Goal: Check status: Check status

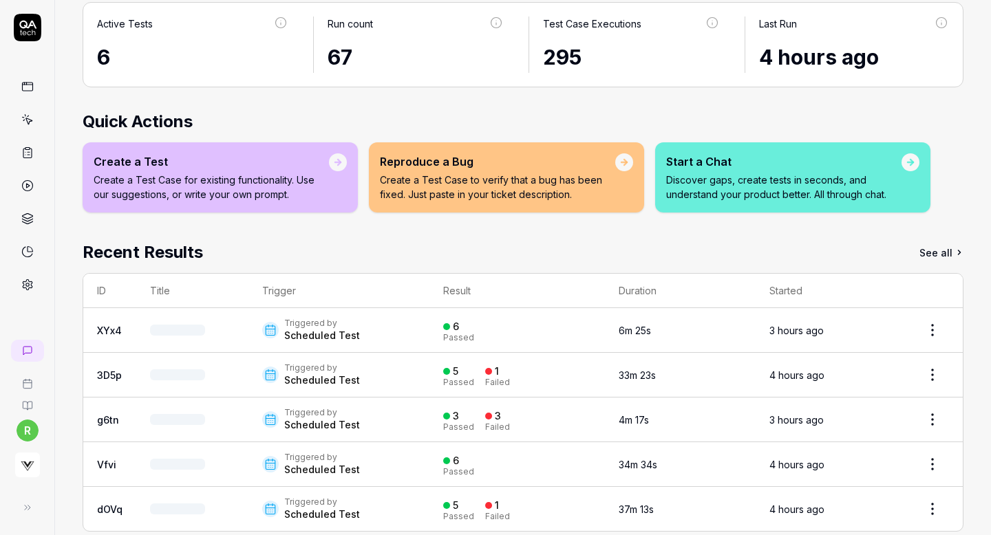
scroll to position [110, 0]
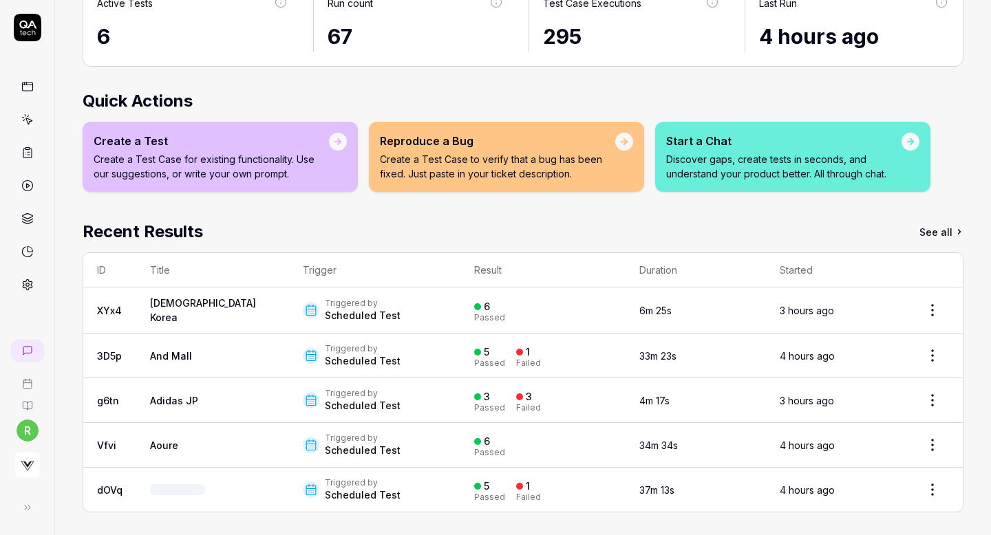
click at [421, 302] on td "Triggered by Scheduled Test" at bounding box center [374, 311] width 171 height 46
click at [460, 302] on td "6 Passed" at bounding box center [542, 311] width 165 height 46
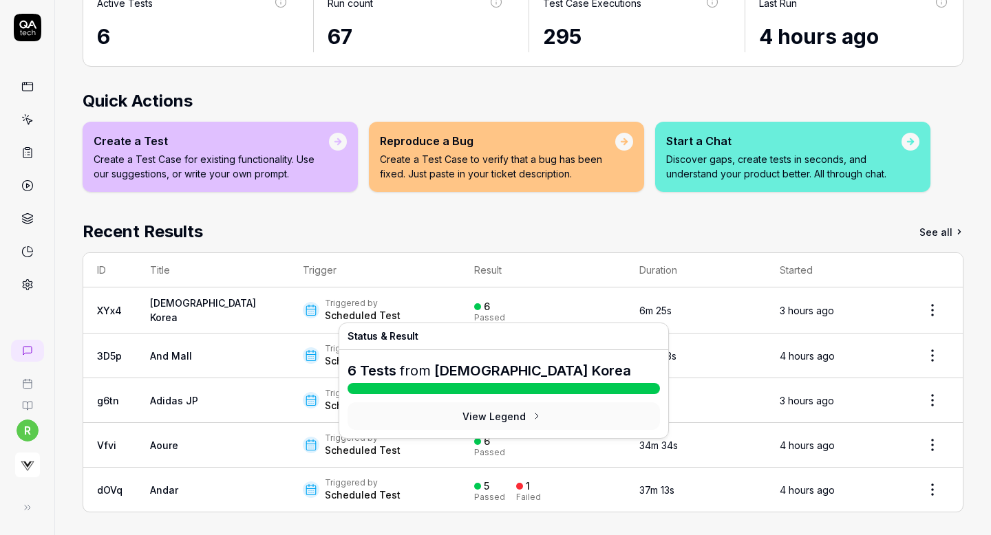
click at [484, 310] on div "6" at bounding box center [487, 307] width 6 height 12
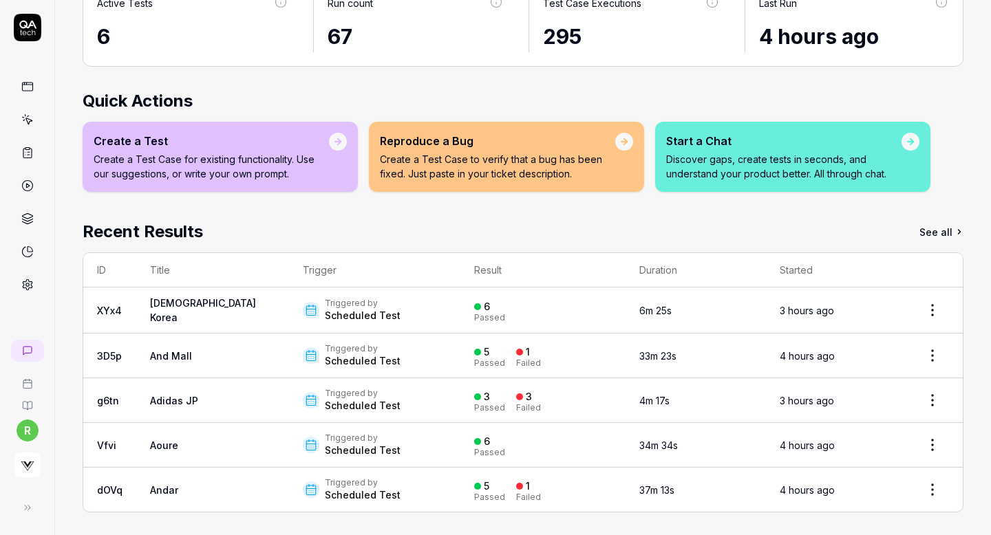
click at [484, 310] on div "6" at bounding box center [487, 307] width 6 height 12
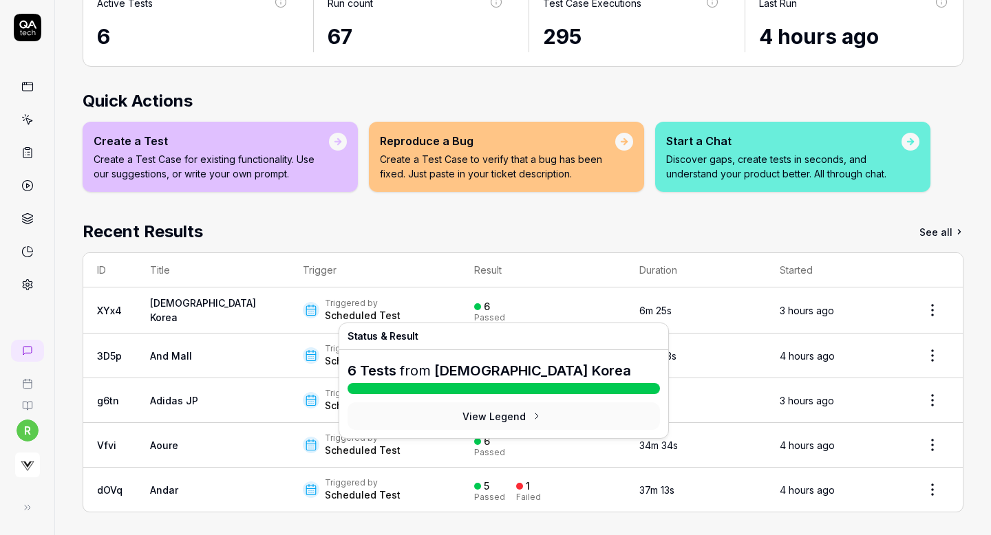
click at [484, 301] on div "6" at bounding box center [487, 307] width 6 height 12
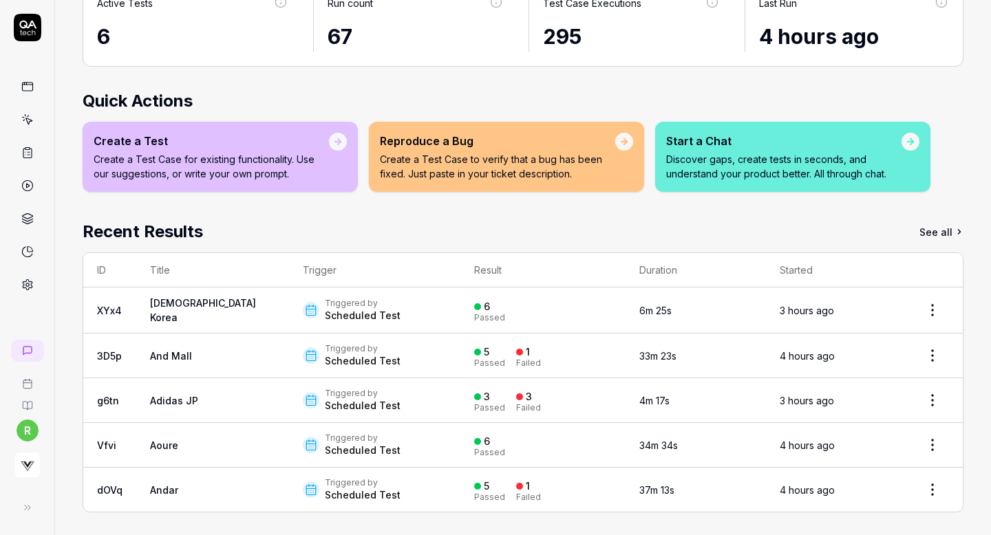
click at [484, 301] on div "6" at bounding box center [487, 307] width 6 height 12
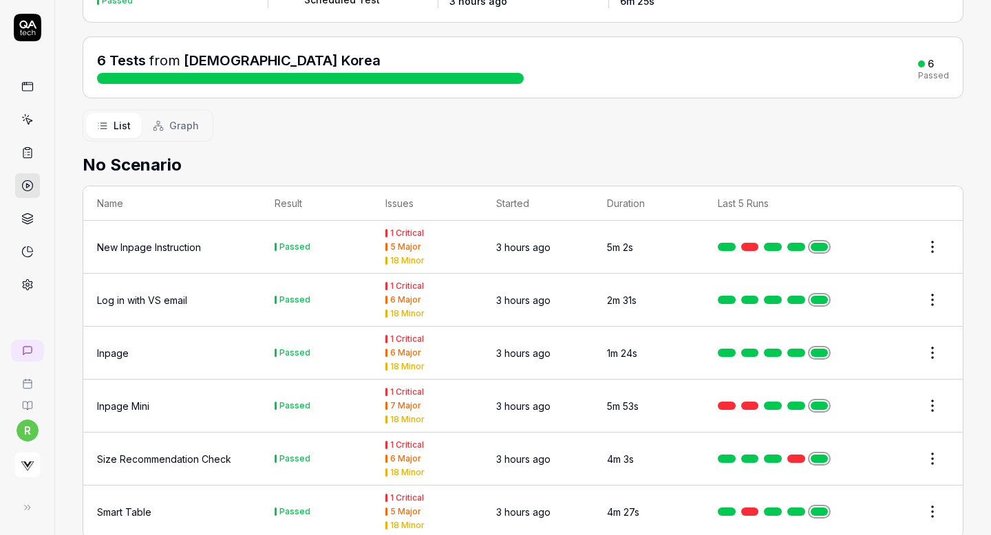
scroll to position [142, 0]
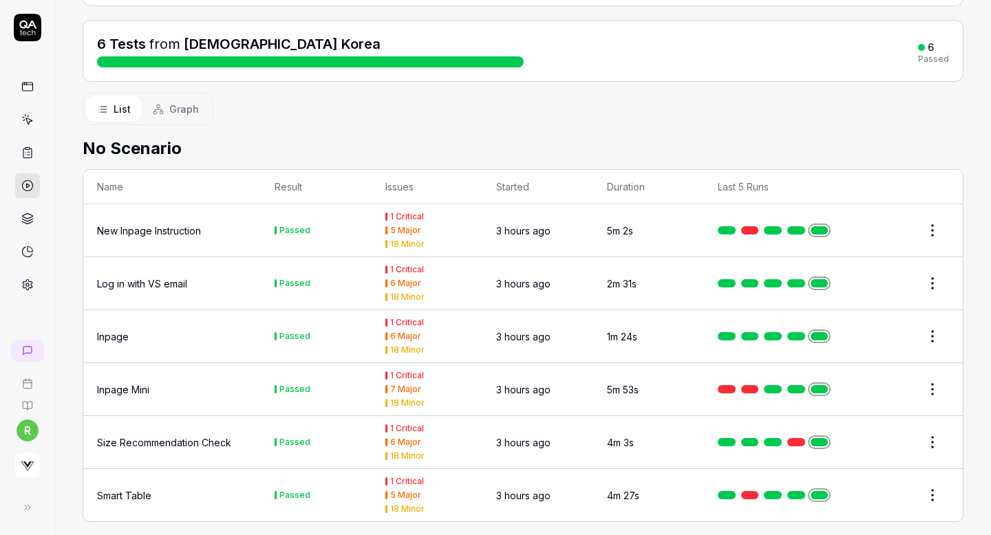
click at [616, 44] on div "6 Tests from All Saints Korea 6 Passed" at bounding box center [523, 50] width 852 height 33
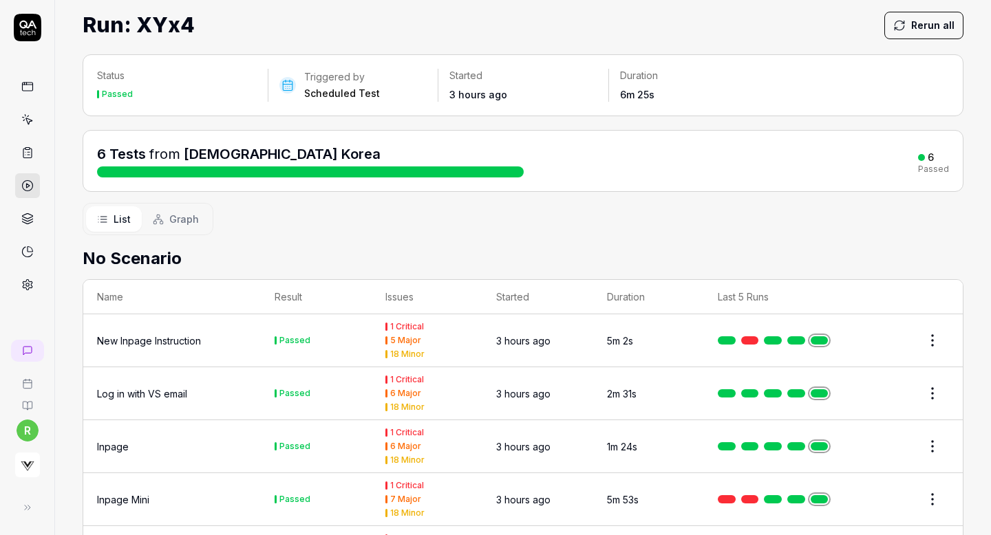
scroll to position [13, 0]
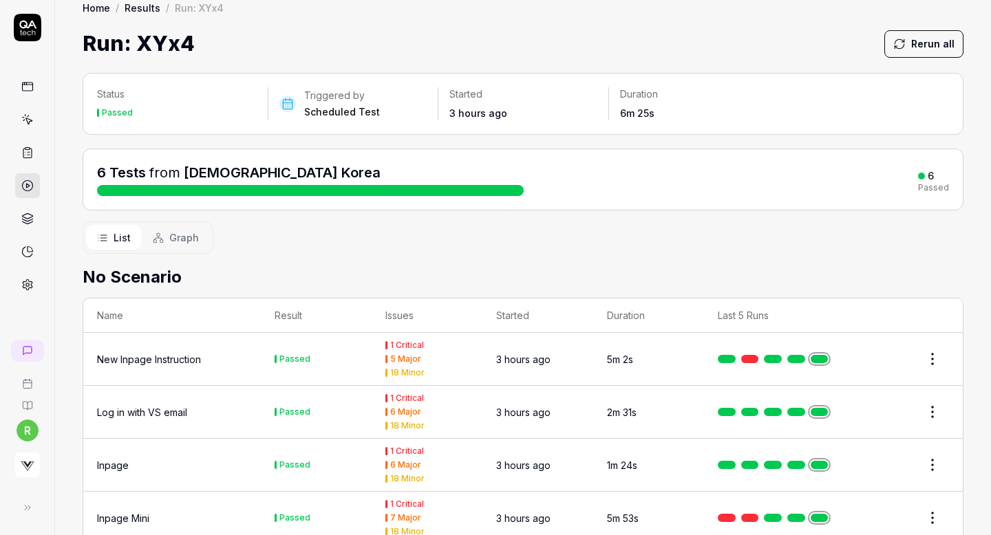
click at [210, 166] on link "[DEMOGRAPHIC_DATA] Korea" at bounding box center [282, 172] width 197 height 17
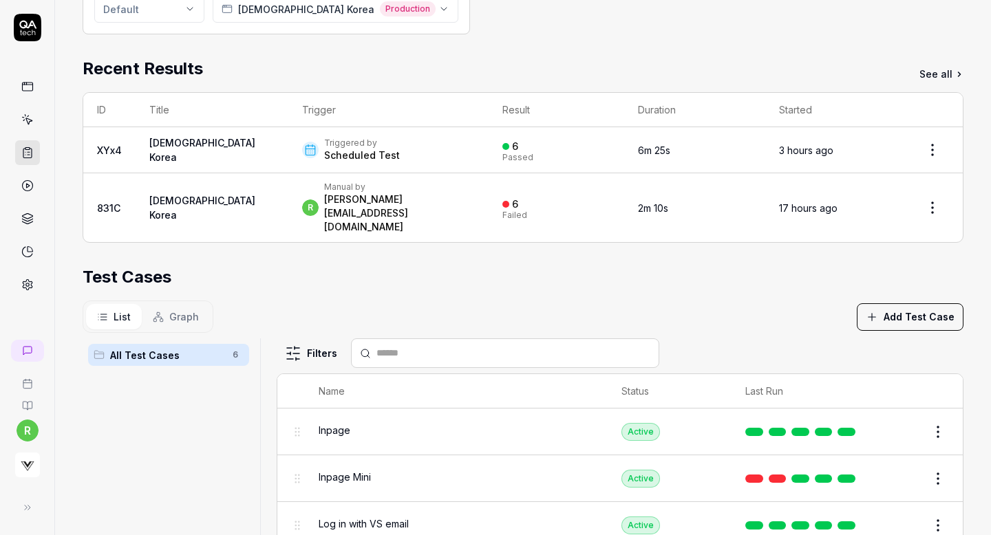
scroll to position [222, 0]
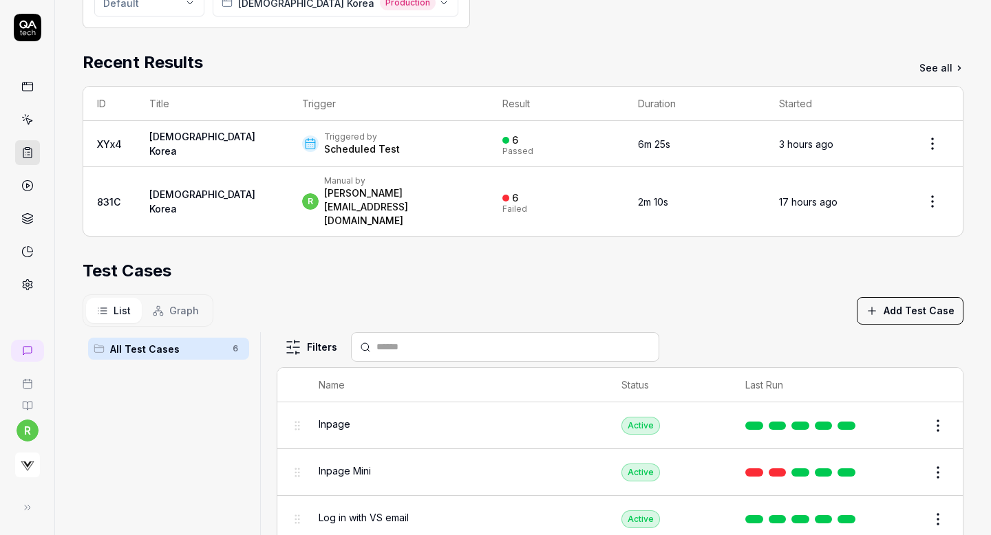
click at [355, 127] on td "Triggered by Scheduled Test" at bounding box center [388, 144] width 200 height 46
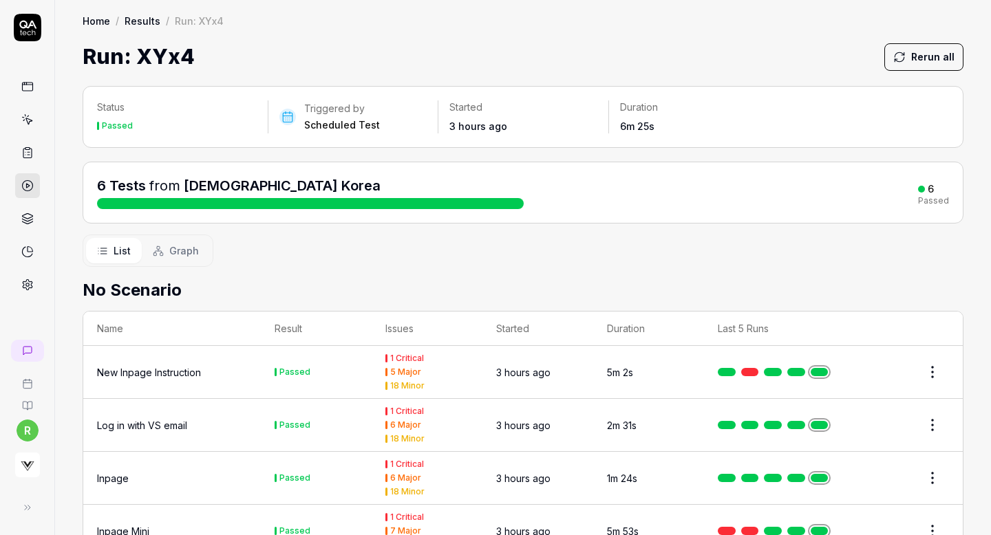
click at [336, 142] on div "Status Passed Triggered by Scheduled Test Started 3 hours ago Duration 6m 25s" at bounding box center [523, 117] width 881 height 62
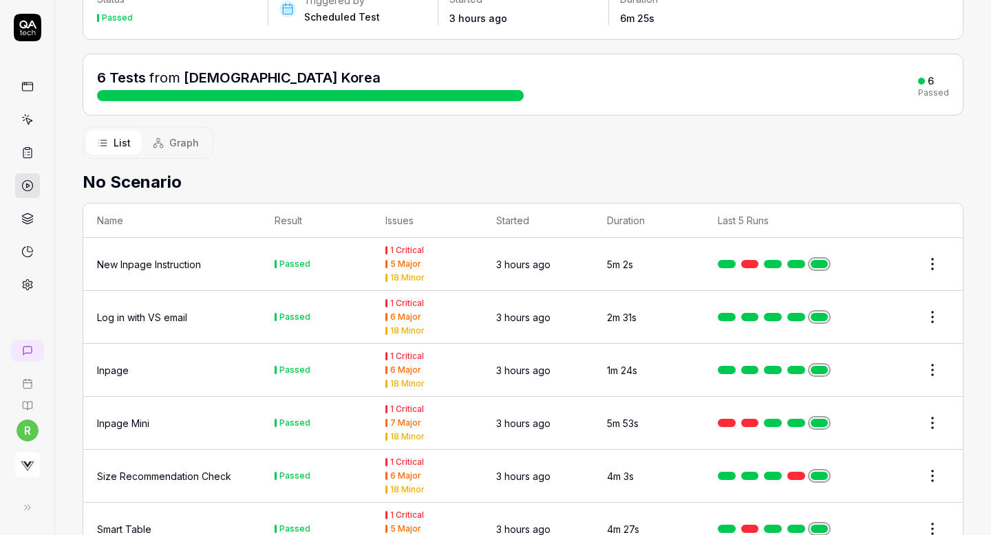
scroll to position [152, 0]
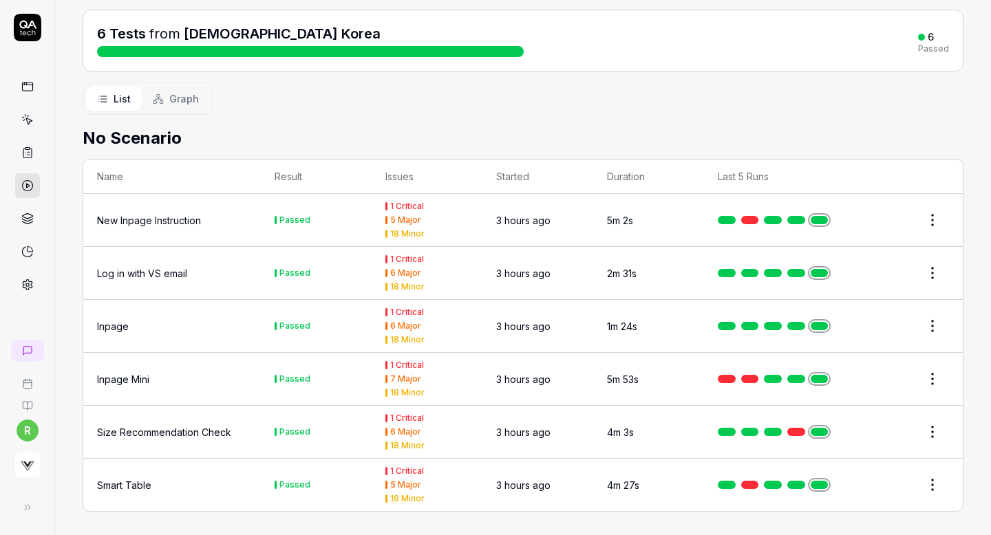
click at [226, 205] on td "New Inpage Instruction" at bounding box center [172, 220] width 178 height 53
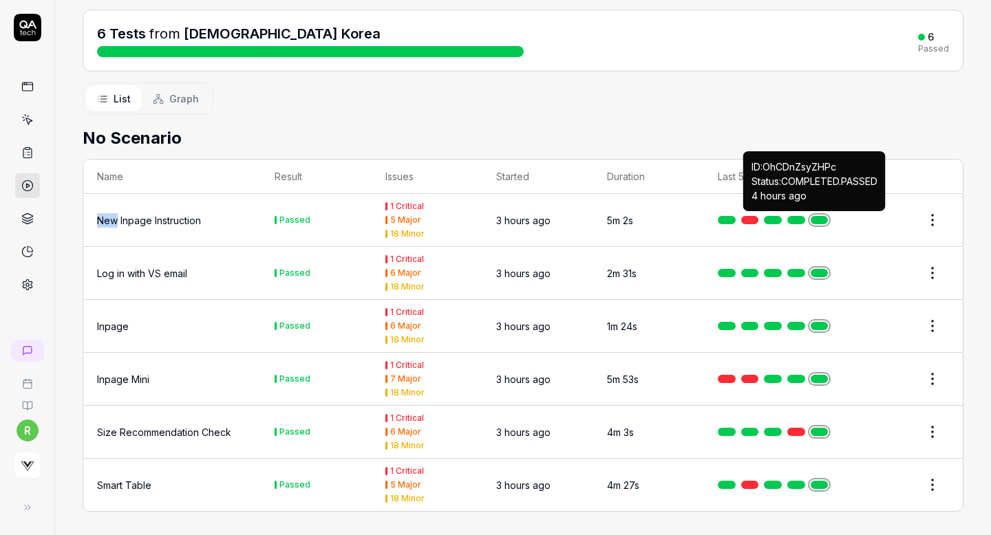
click at [821, 216] on link at bounding box center [820, 220] width 18 height 8
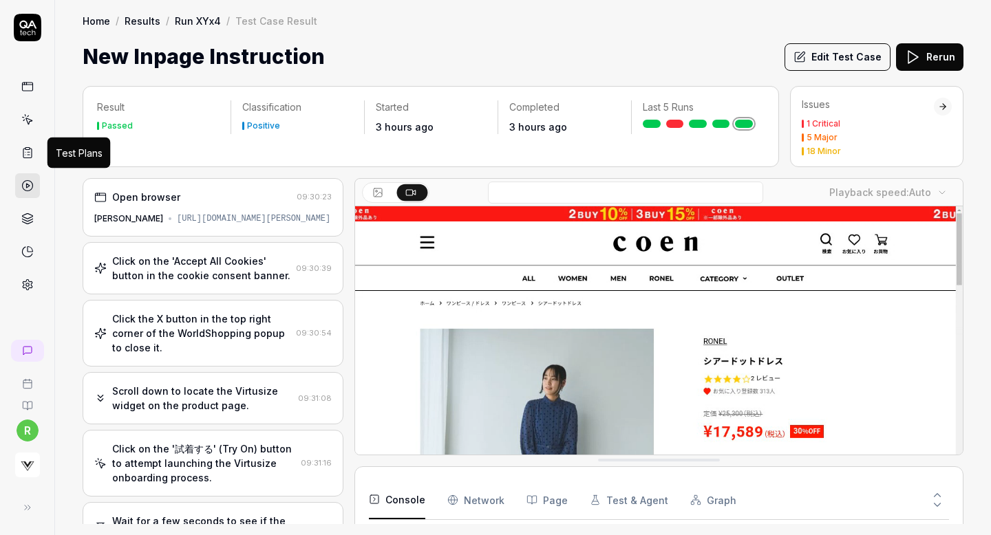
click at [22, 149] on icon at bounding box center [27, 153] width 12 height 12
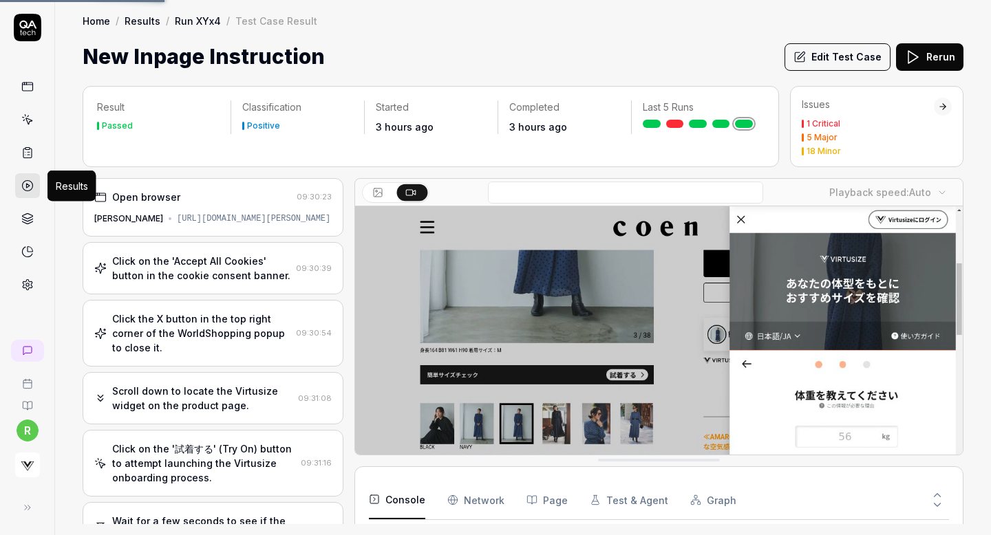
click at [22, 184] on icon at bounding box center [27, 186] width 12 height 12
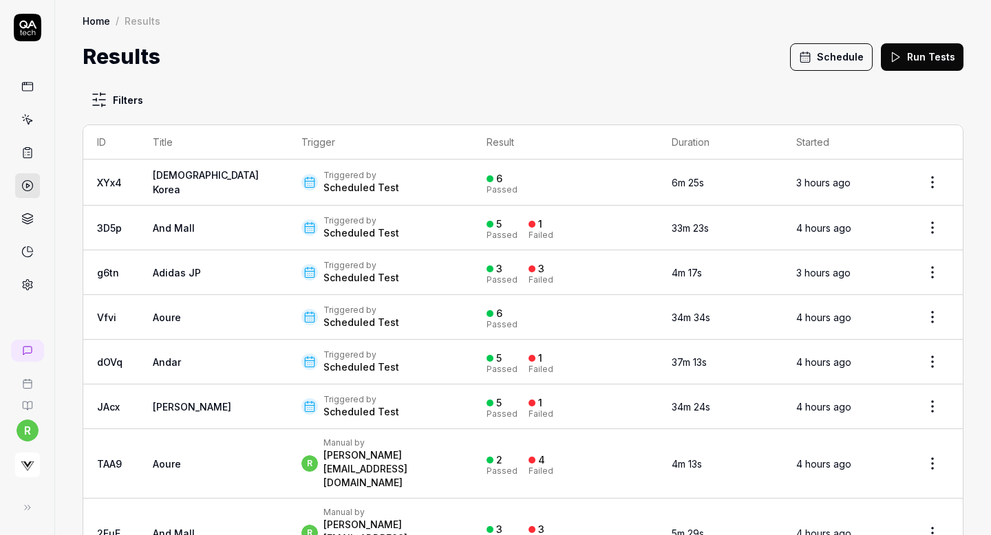
click at [190, 182] on td "[DEMOGRAPHIC_DATA] Korea" at bounding box center [213, 183] width 149 height 46
click at [115, 178] on link "XYx4" at bounding box center [109, 183] width 25 height 12
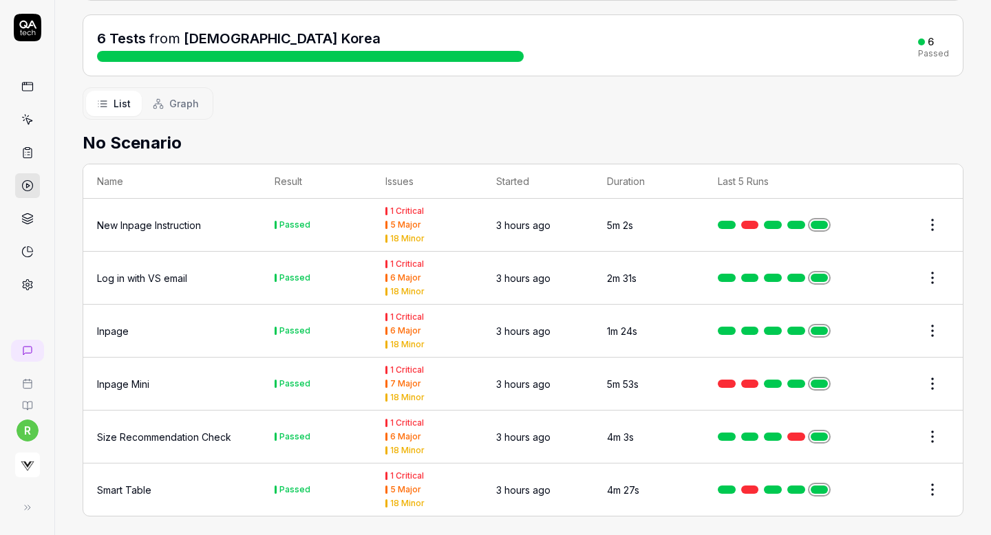
scroll to position [150, 0]
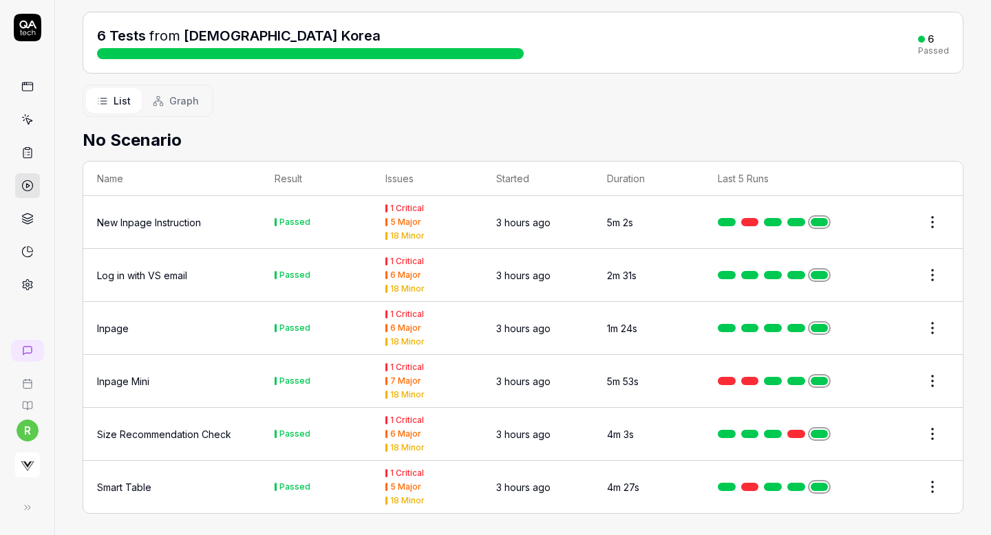
click at [176, 104] on span "Graph" at bounding box center [184, 101] width 30 height 14
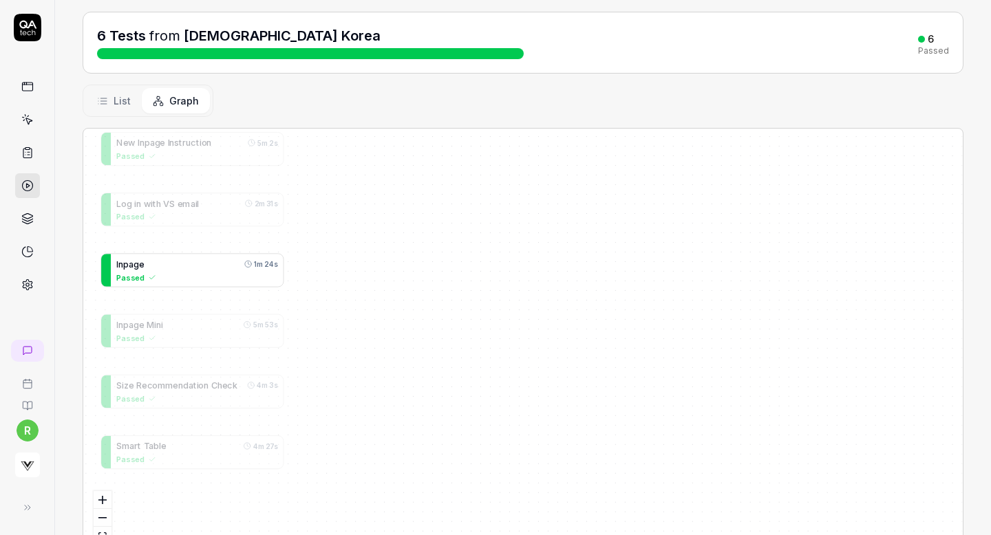
click at [134, 259] on span "g" at bounding box center [137, 264] width 6 height 10
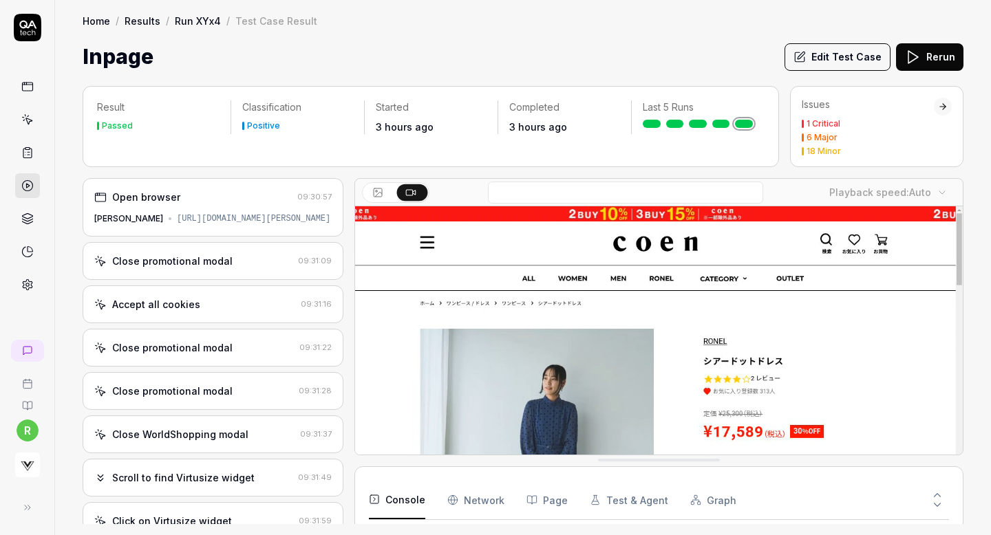
click at [844, 115] on div "Issues 1 Critical 6 Major 18 Minor" at bounding box center [868, 127] width 132 height 58
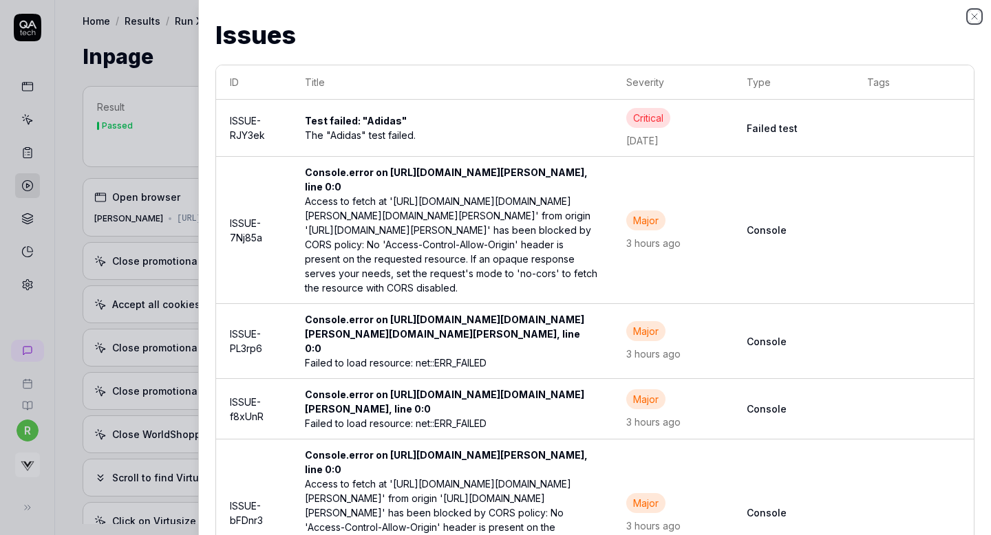
click at [972, 17] on icon "button" at bounding box center [975, 17] width 6 height 6
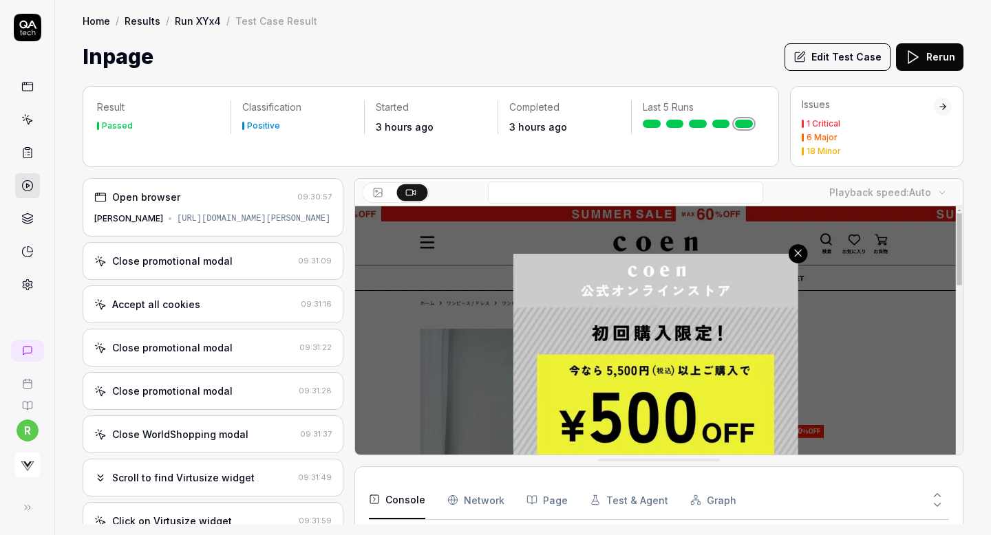
click at [471, 58] on div "Inpage Edit Test Case Rerun" at bounding box center [523, 56] width 881 height 31
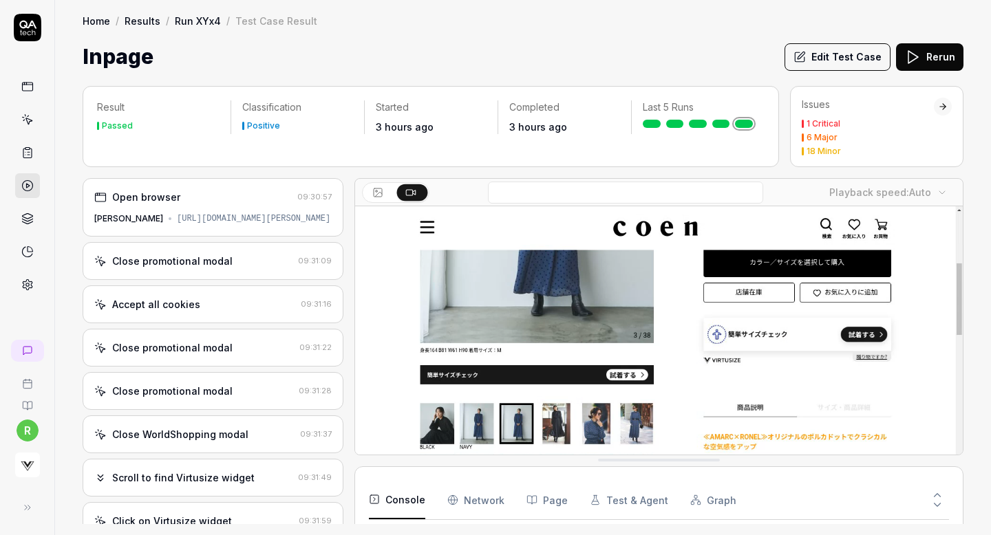
click at [202, 19] on link "Run XYx4" at bounding box center [198, 21] width 46 height 14
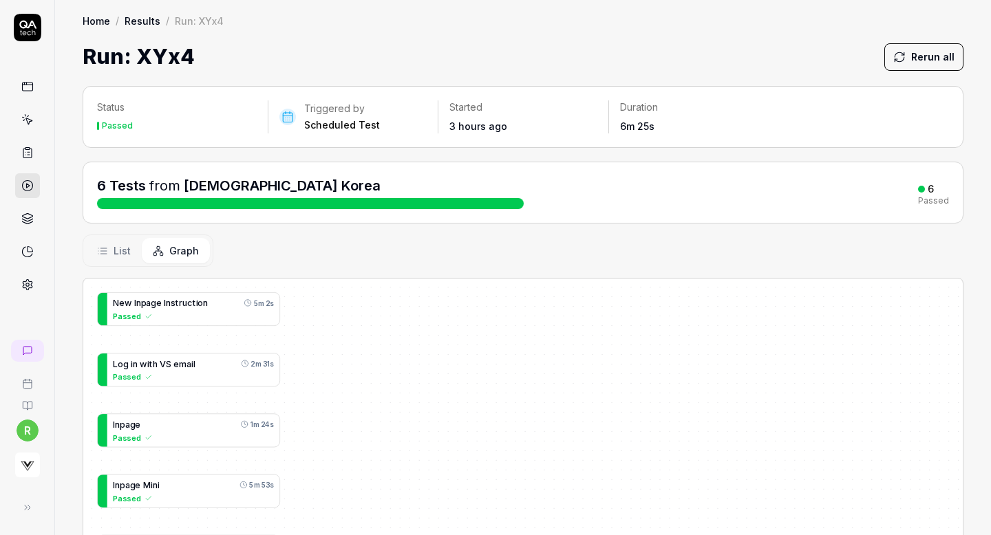
click at [23, 145] on link at bounding box center [27, 152] width 25 height 25
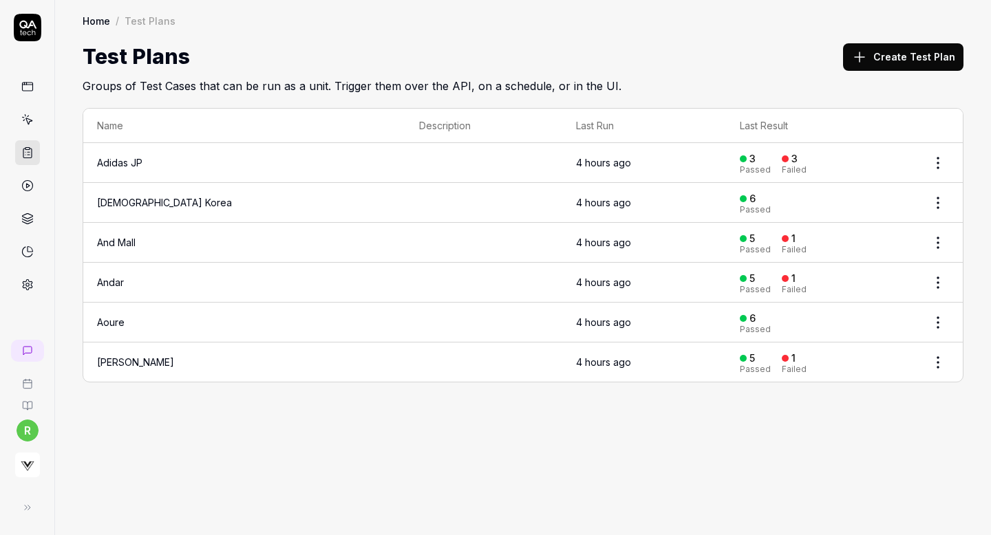
click at [941, 202] on html "r Home / Test Plans Home / Test Plans Test Plans Create Test Plan Groups of Tes…" at bounding box center [495, 267] width 991 height 535
click at [836, 299] on div "Edit" at bounding box center [880, 290] width 131 height 30
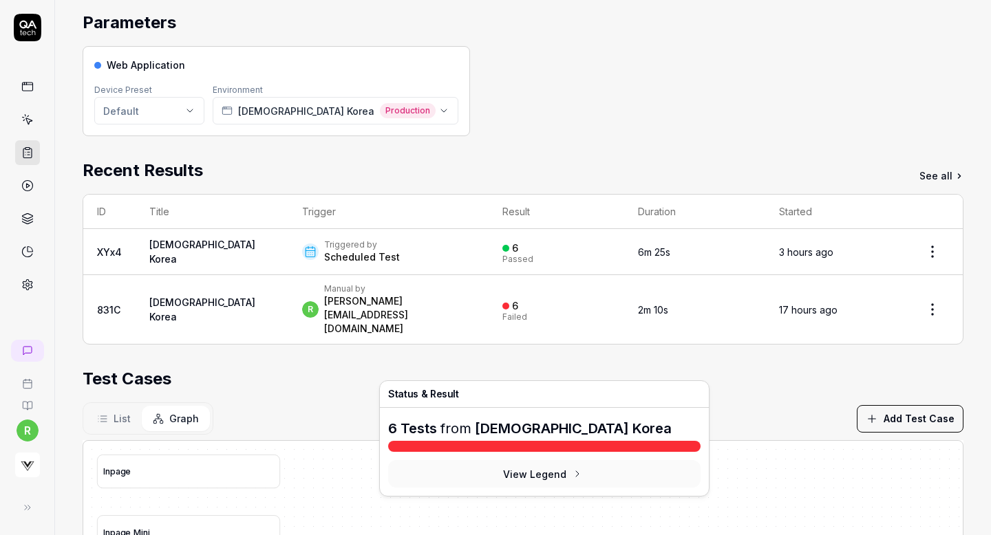
scroll to position [45, 0]
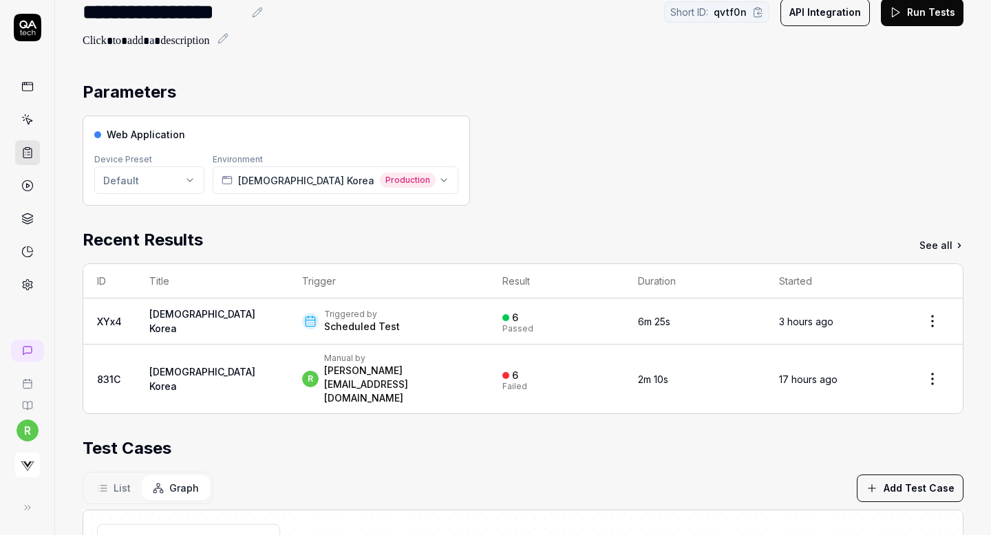
click at [312, 69] on div "Parameters Web Application Device Preset Default Environment All Saints Korea P…" at bounding box center [523, 473] width 936 height 815
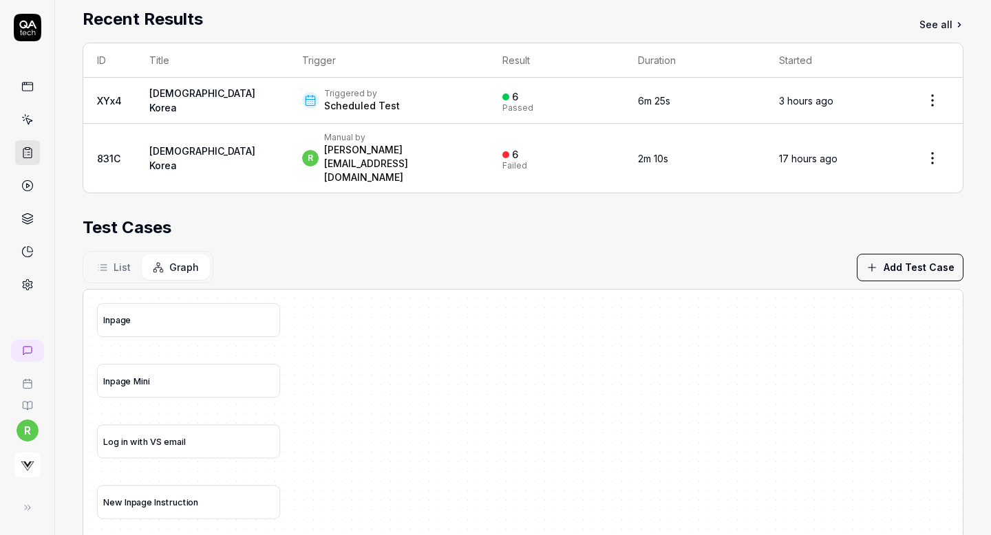
scroll to position [271, 0]
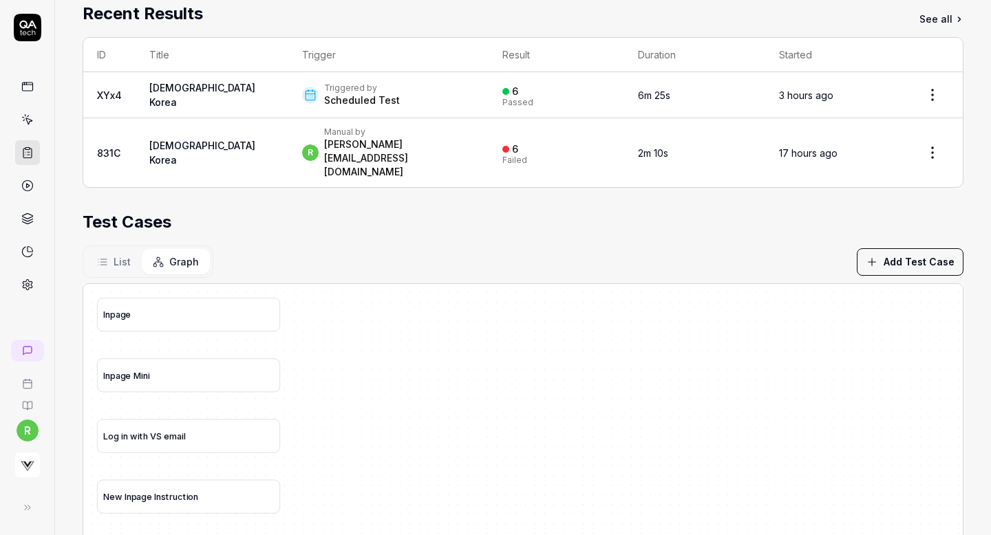
click at [120, 255] on span "List" at bounding box center [122, 262] width 17 height 14
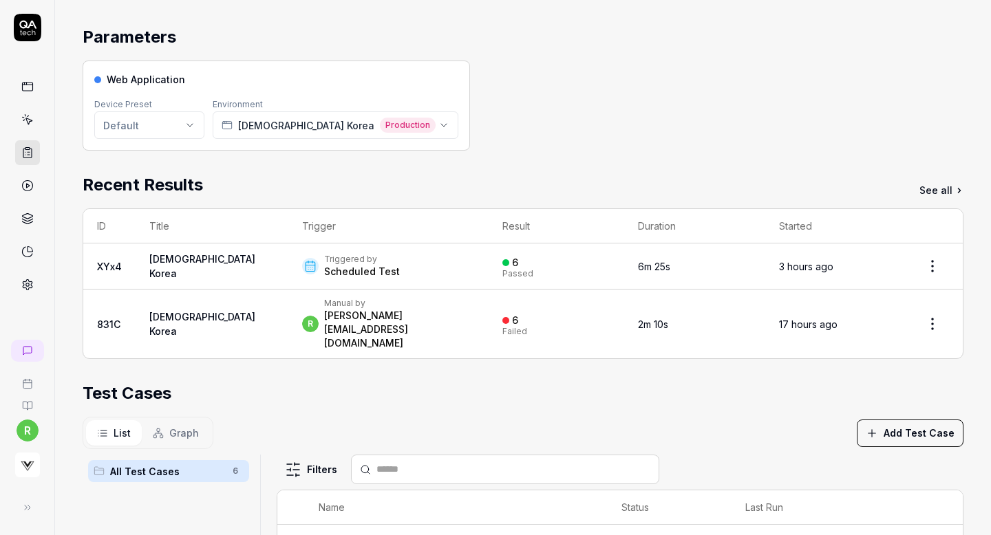
scroll to position [0, 0]
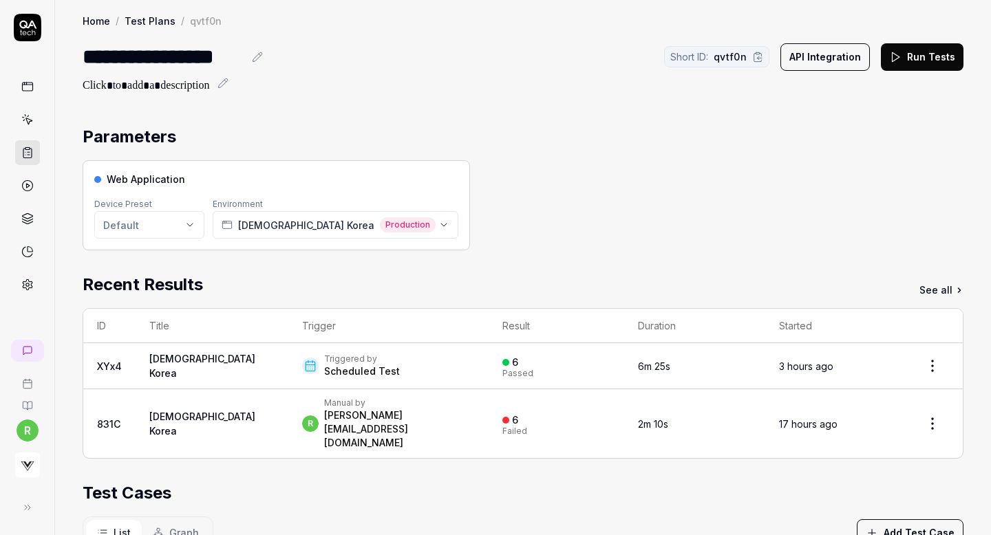
click at [451, 203] on div "Web Application Device Preset Default Environment All Saints Korea Production" at bounding box center [523, 205] width 881 height 90
click at [924, 52] on button "Run Tests" at bounding box center [922, 57] width 83 height 28
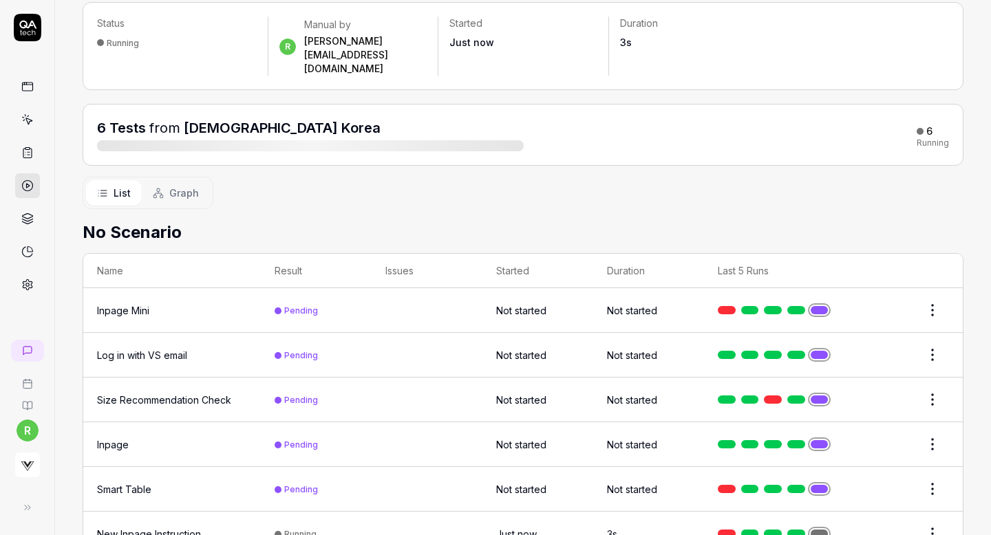
scroll to position [103, 0]
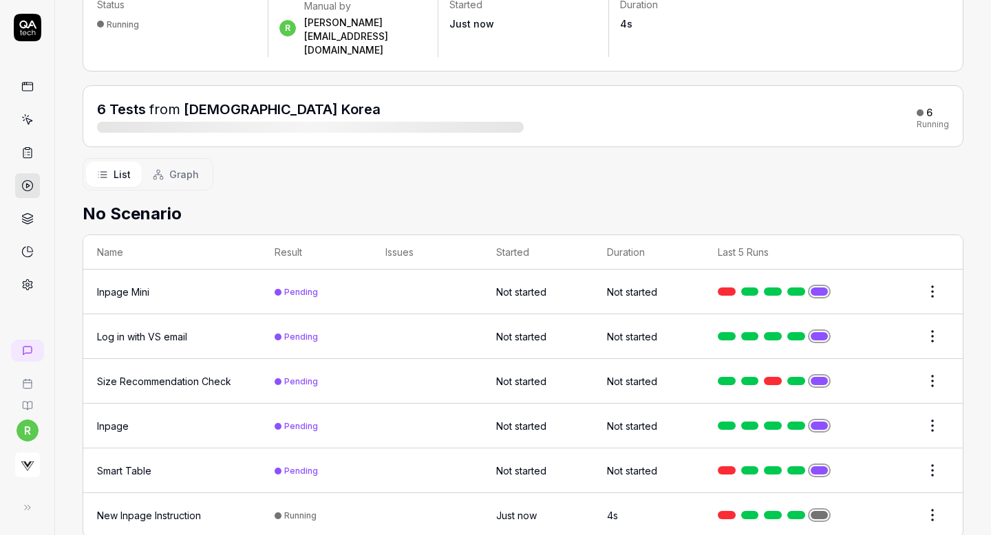
click at [142, 509] on div "New Inpage Instruction" at bounding box center [149, 516] width 104 height 14
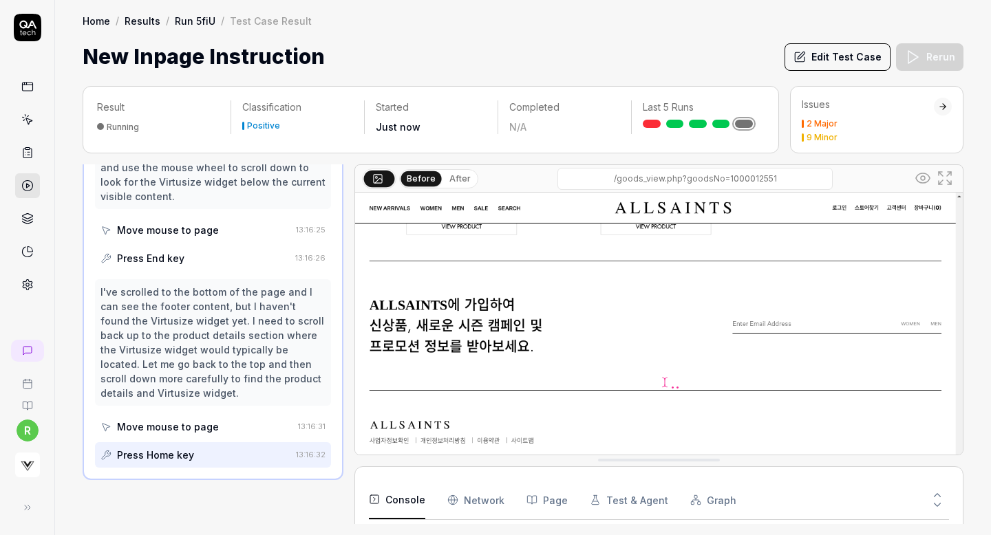
scroll to position [763, 0]
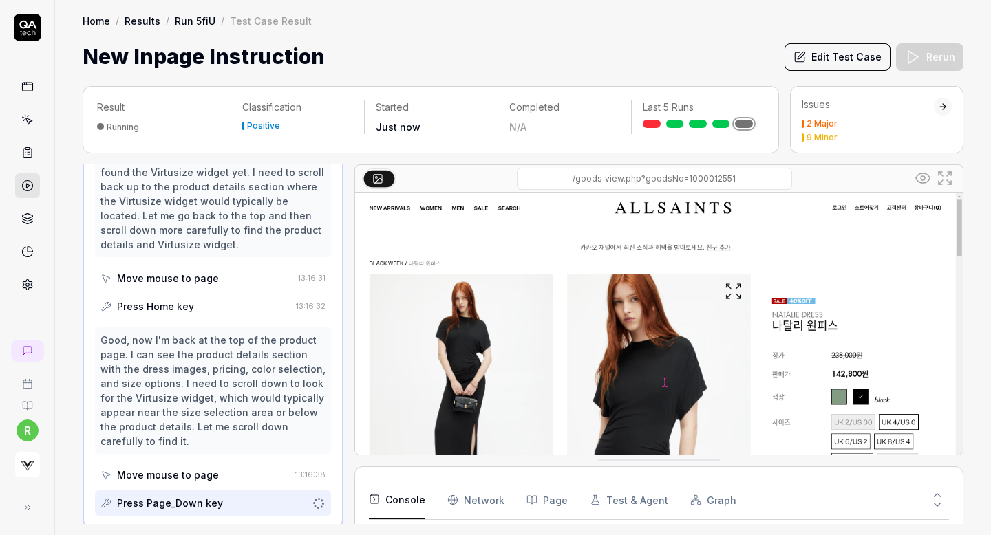
click at [628, 49] on div "New Inpage Instruction Edit Test Case Rerun" at bounding box center [523, 56] width 881 height 31
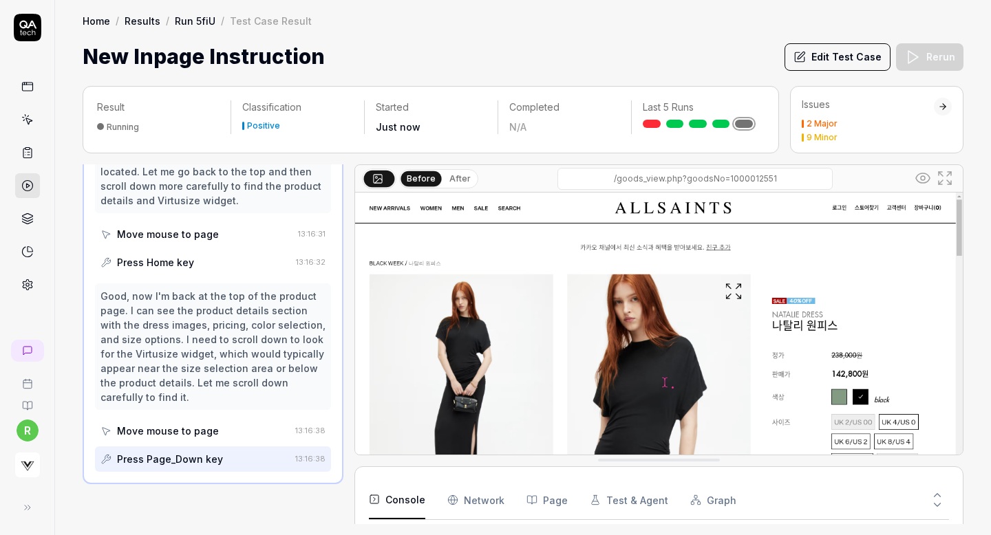
scroll to position [946, 0]
